Goal: Task Accomplishment & Management: Manage account settings

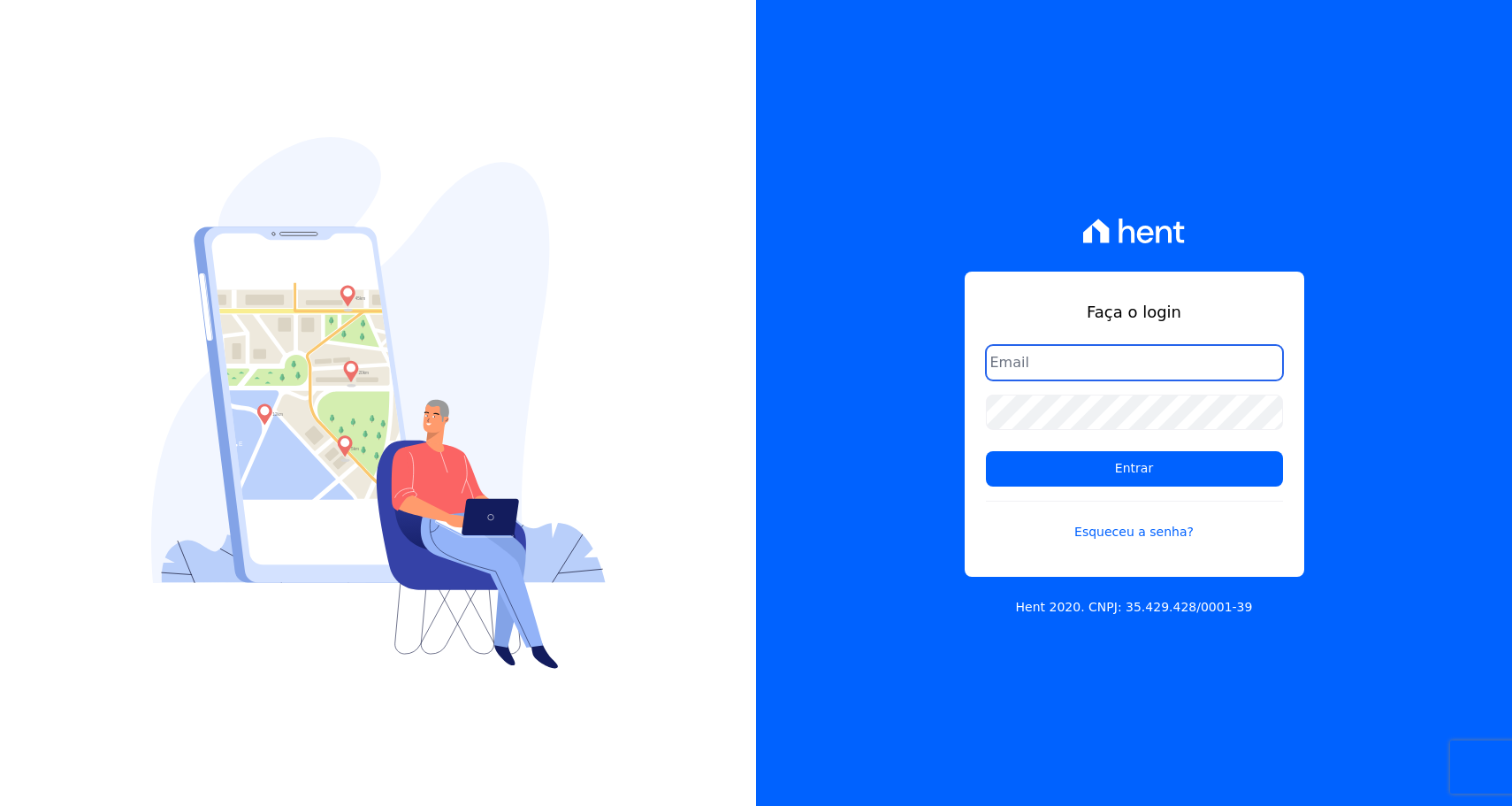
type input "[EMAIL_ADDRESS][DOMAIN_NAME]"
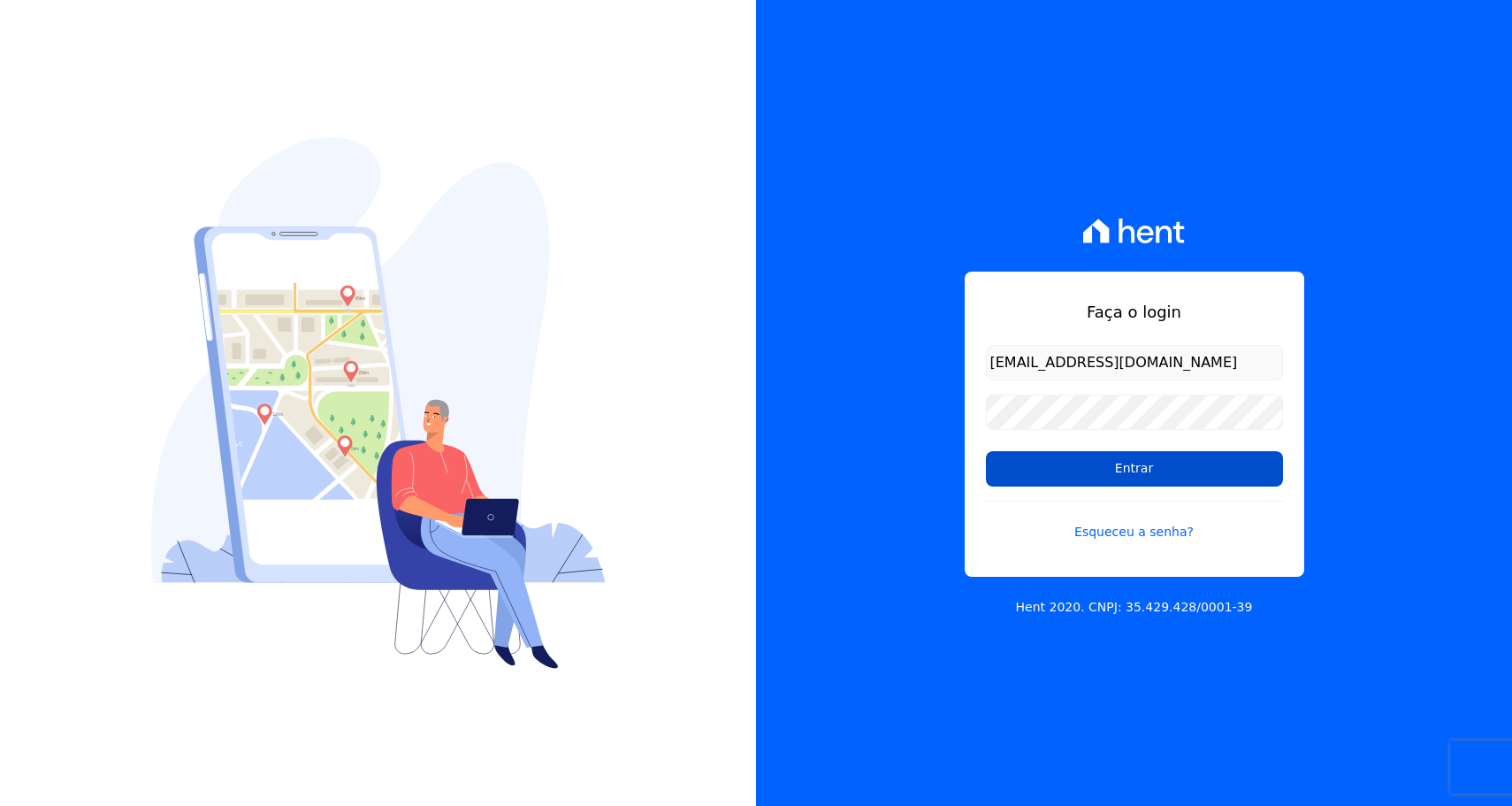
click at [1065, 454] on input "Entrar" at bounding box center [1134, 469] width 297 height 36
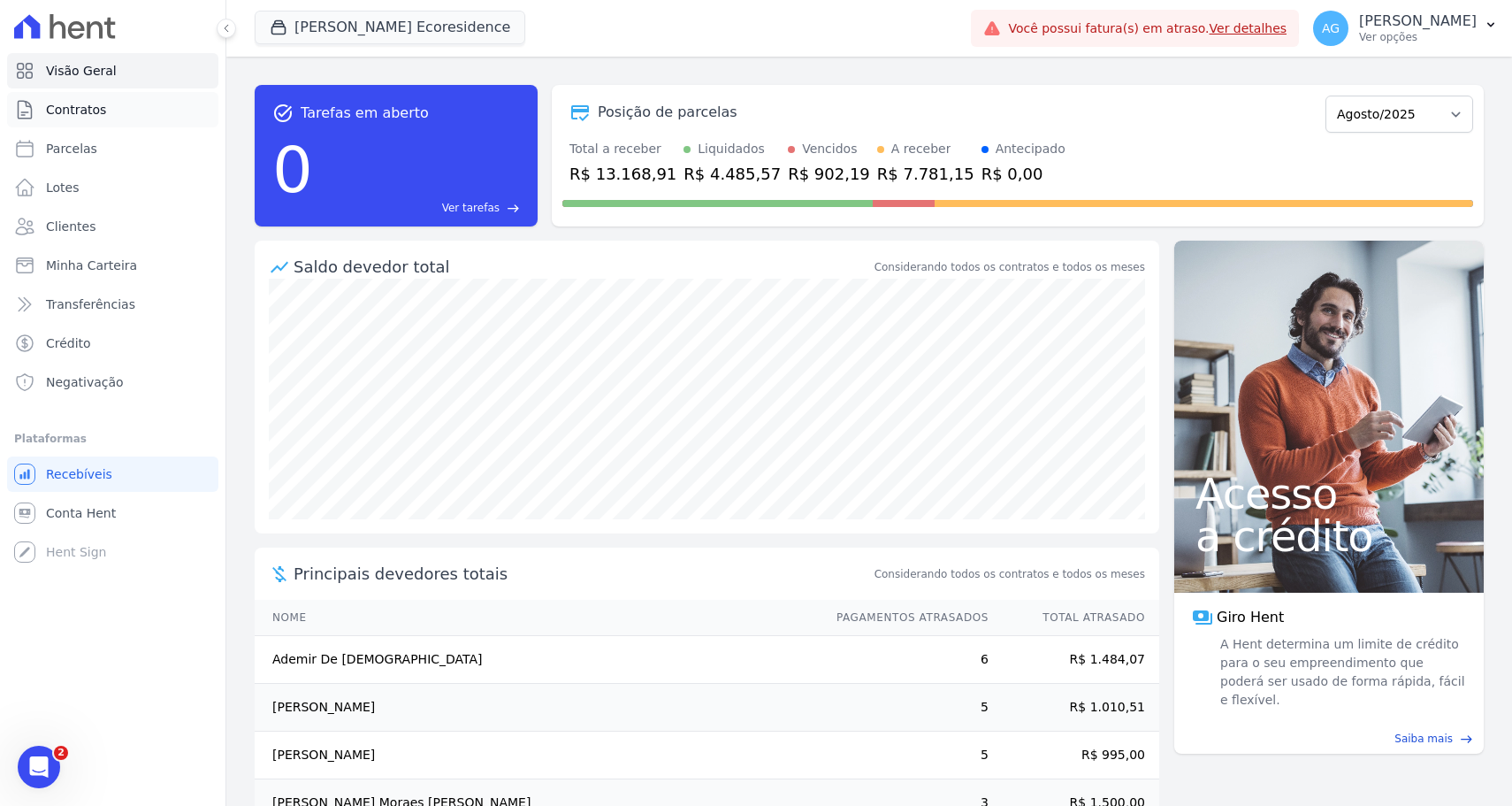
click at [179, 124] on link "Contratos" at bounding box center [112, 110] width 211 height 36
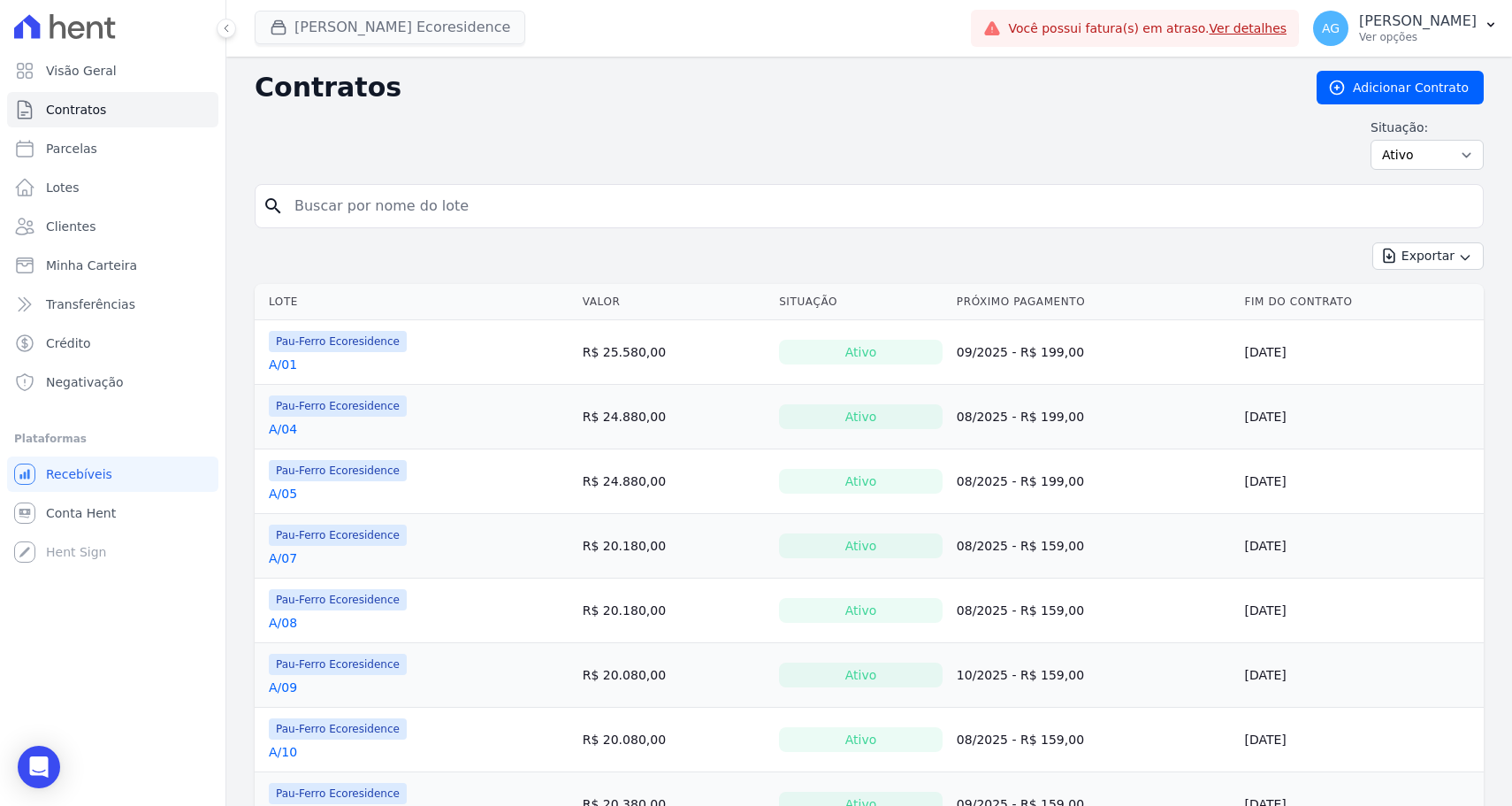
click at [444, 28] on button "Pau Ferro Ecoresidence" at bounding box center [390, 27] width 270 height 34
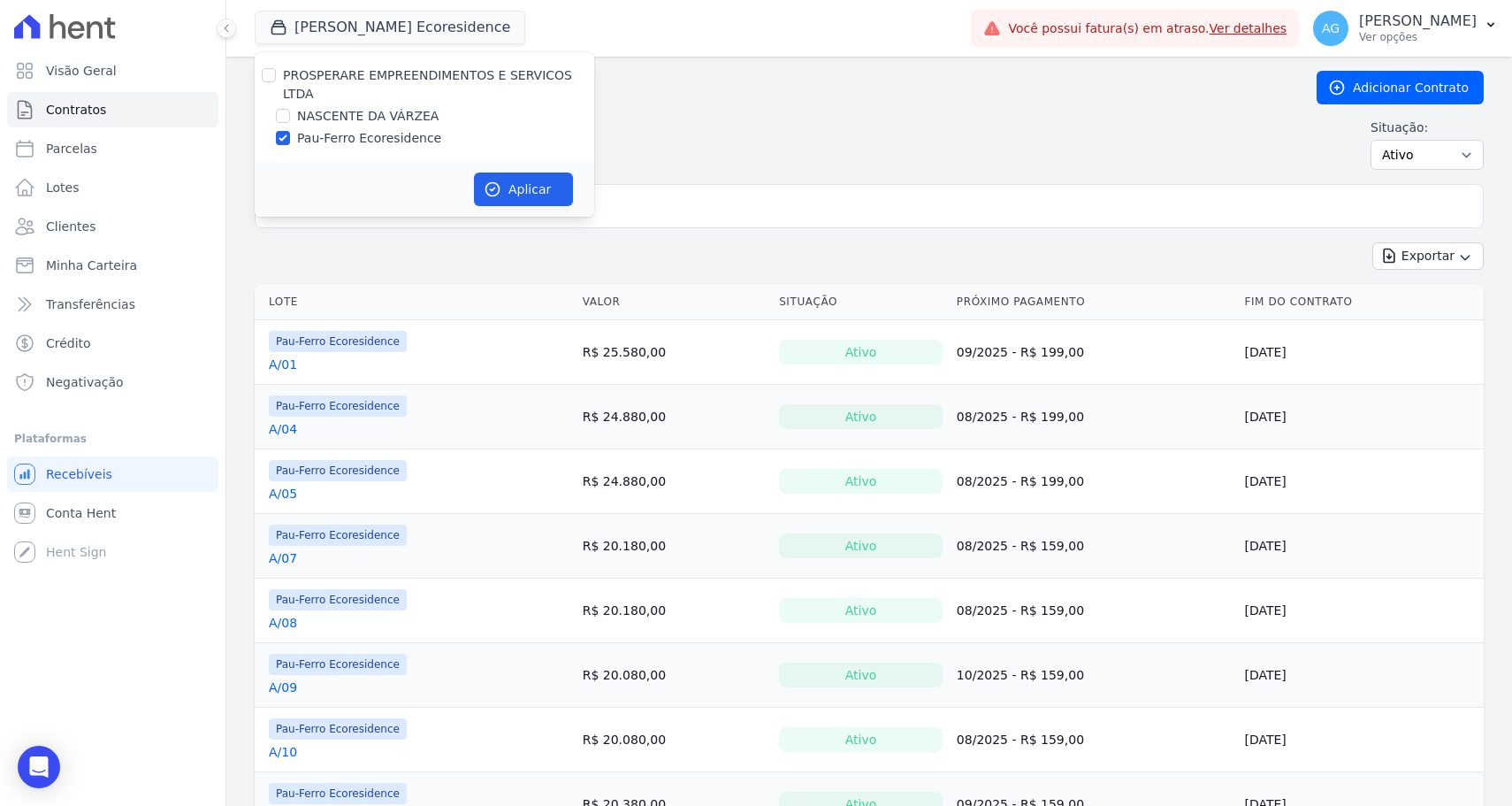
click at [427, 81] on label "PROSPERARE EMPREENDIMENTOS E SERVICOS LTDA" at bounding box center [428, 85] width 290 height 33
click at [276, 81] on input "PROSPERARE EMPREENDIMENTOS E SERVICOS LTDA" at bounding box center [269, 75] width 14 height 14
checkbox input "true"
click at [518, 177] on button "Aplicar" at bounding box center [523, 189] width 99 height 34
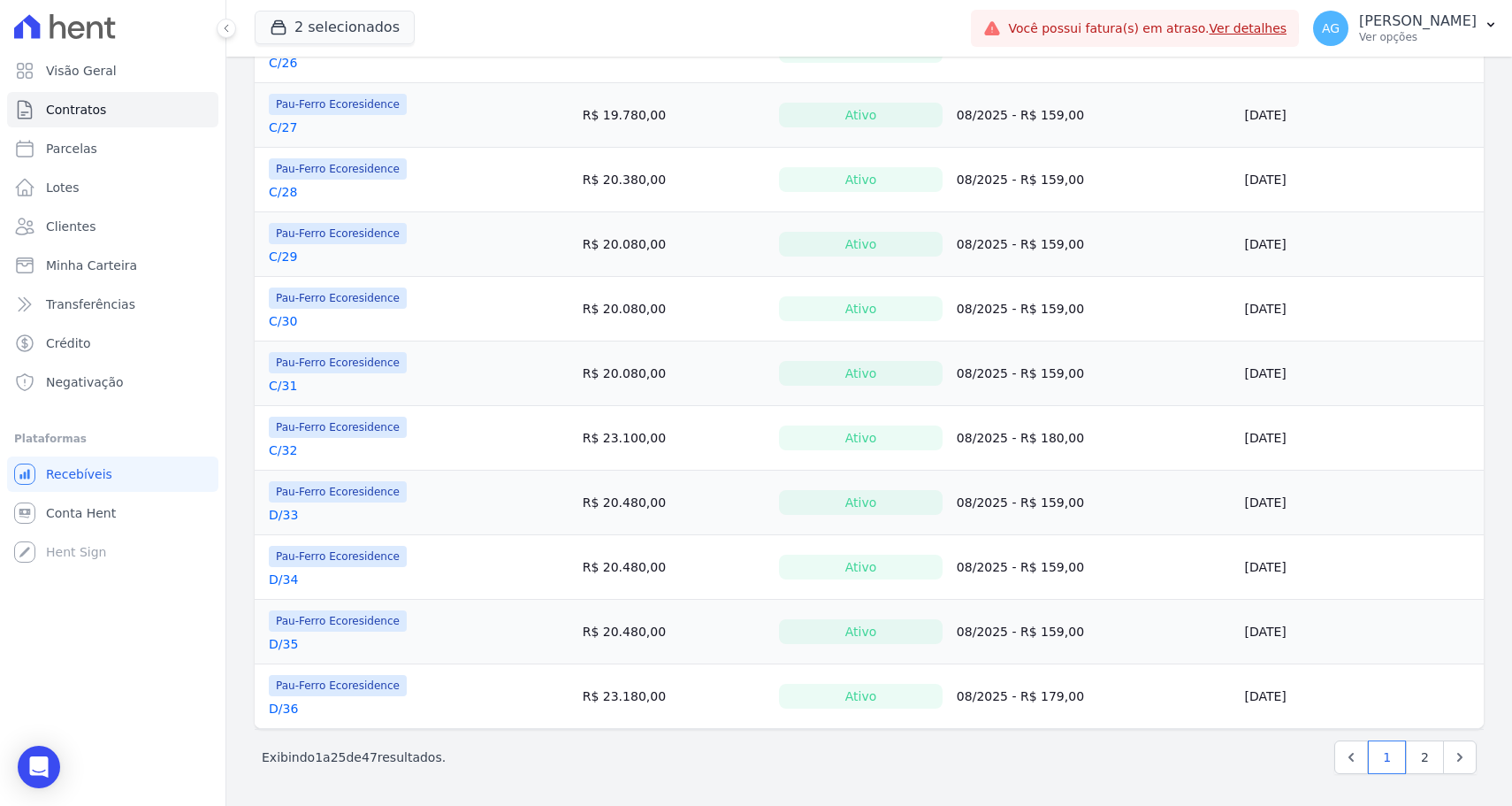
click at [375, 752] on span "47" at bounding box center [369, 757] width 16 height 14
